Goal: Transaction & Acquisition: Purchase product/service

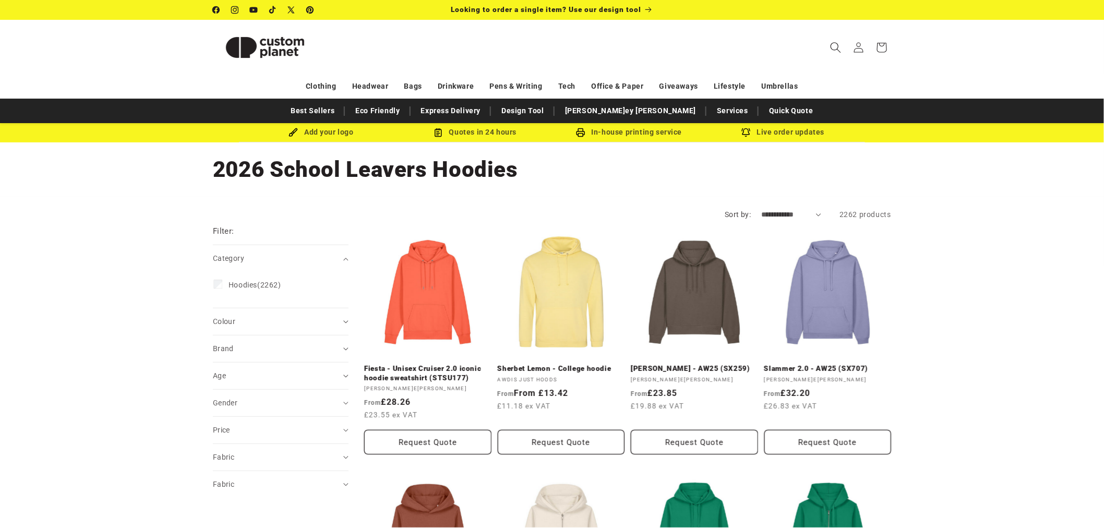
click at [833, 47] on icon "Search" at bounding box center [835, 47] width 11 height 11
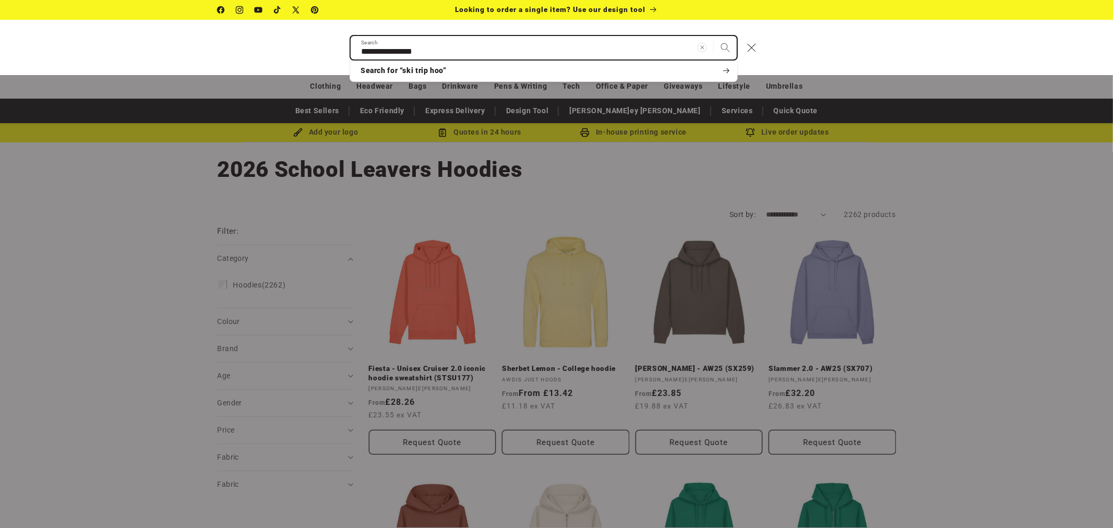
type input "**********"
click at [714, 36] on button "Search" at bounding box center [725, 47] width 23 height 23
